Goal: Find specific page/section: Find specific page/section

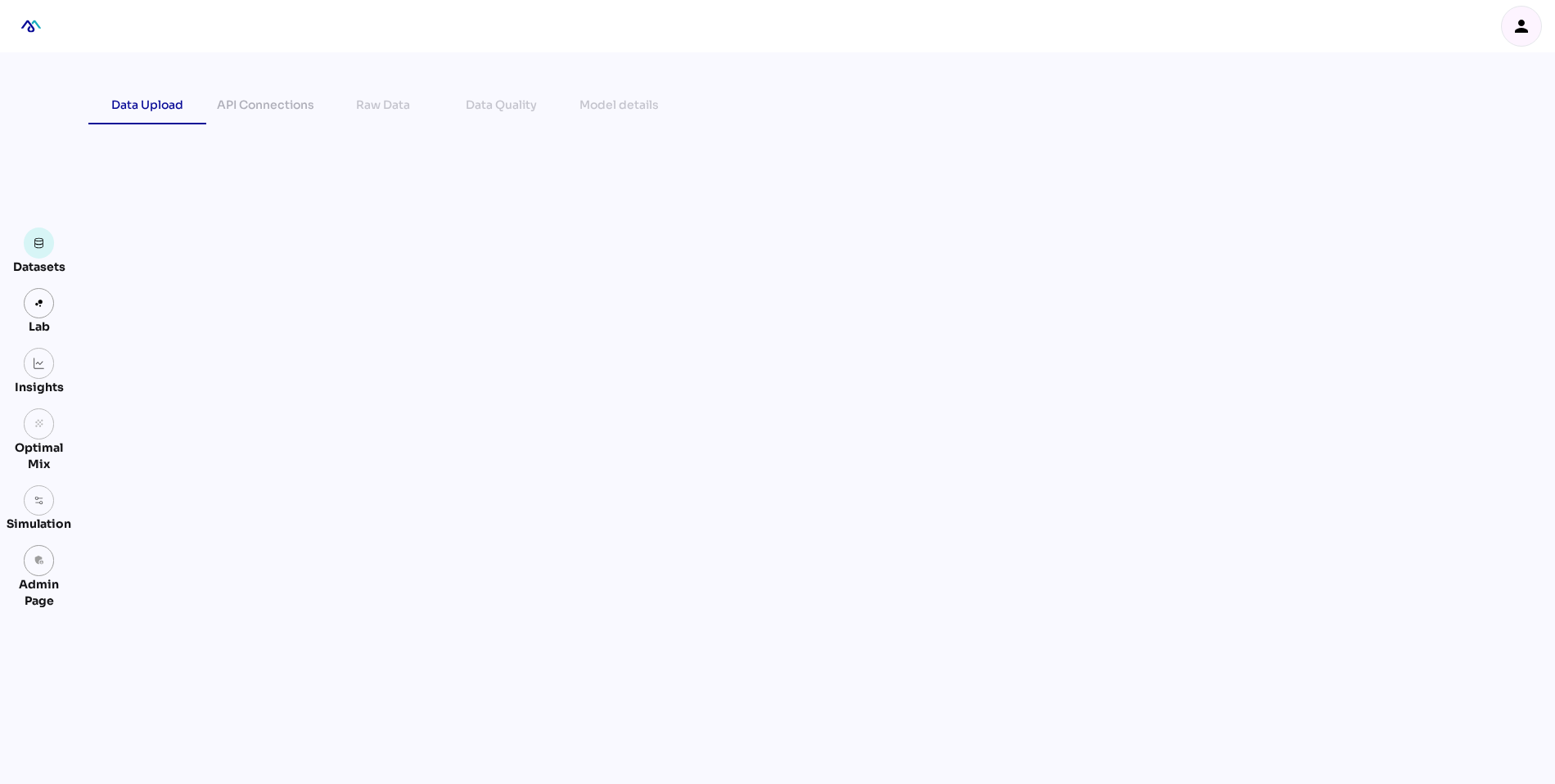
click at [1529, 24] on icon "person" at bounding box center [1521, 26] width 20 height 20
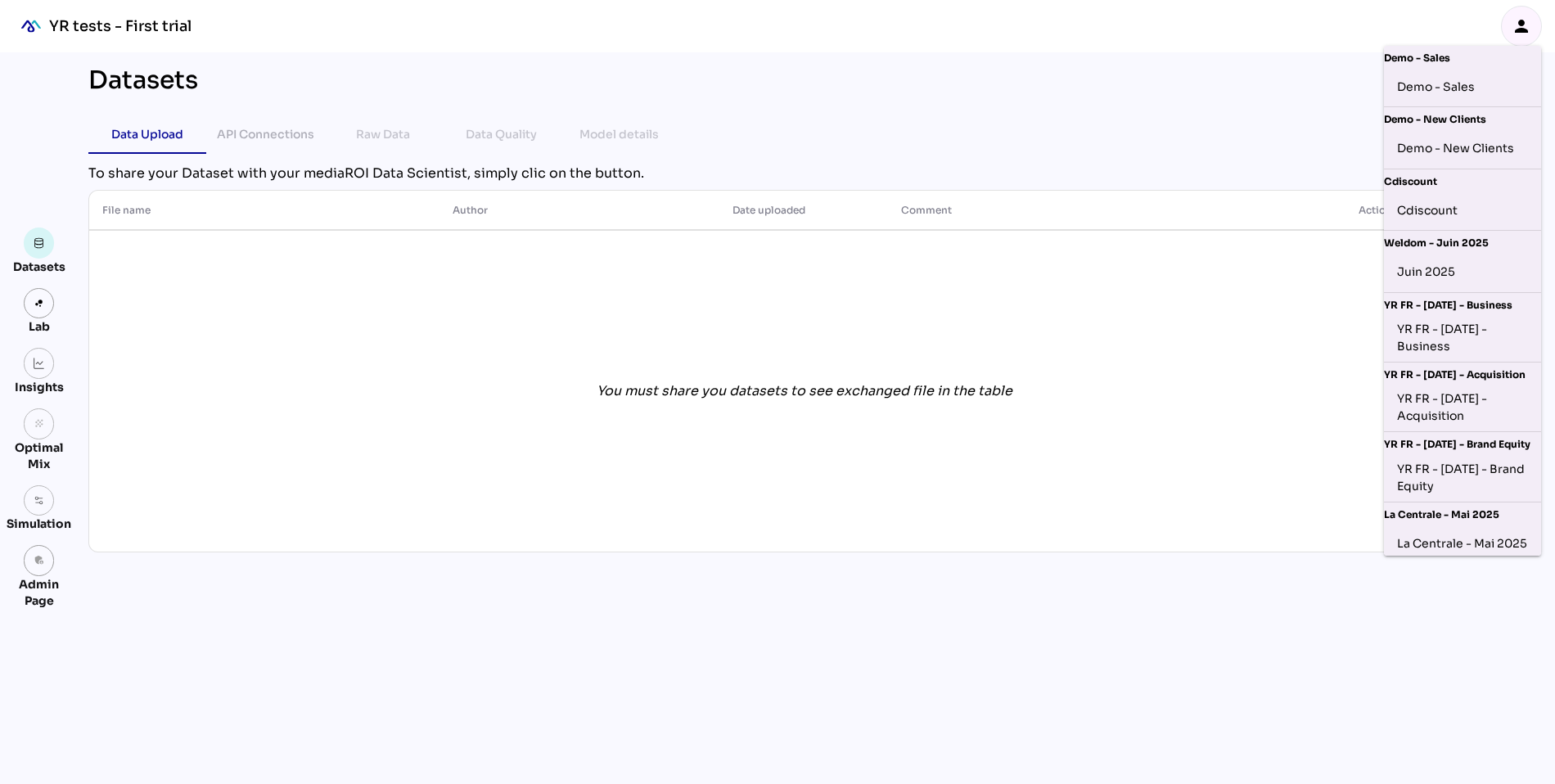
scroll to position [298, 0]
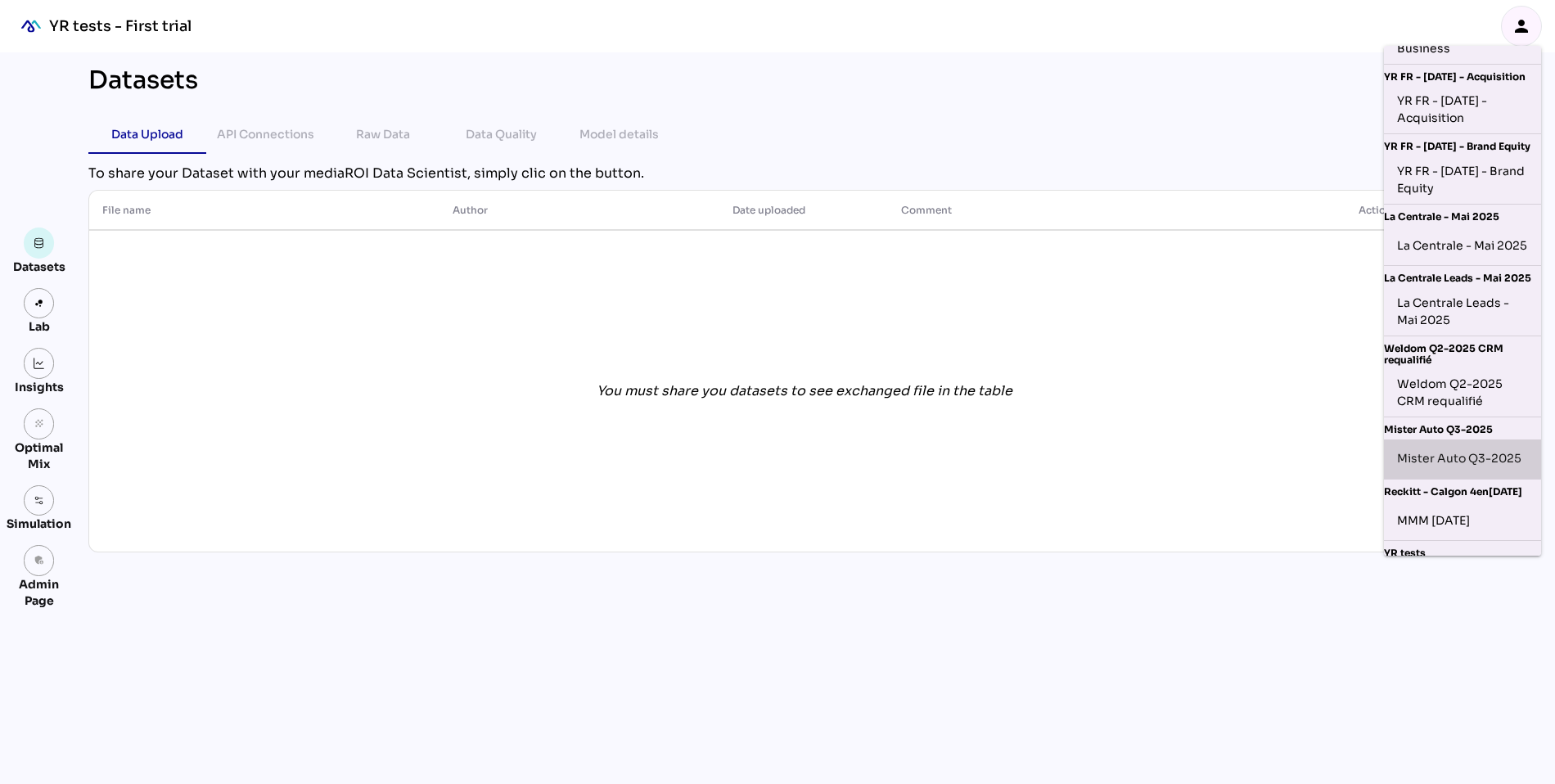
click at [1437, 472] on div "Mister Auto Q3-2025" at bounding box center [1462, 458] width 131 height 26
